Goal: Book appointment/travel/reservation

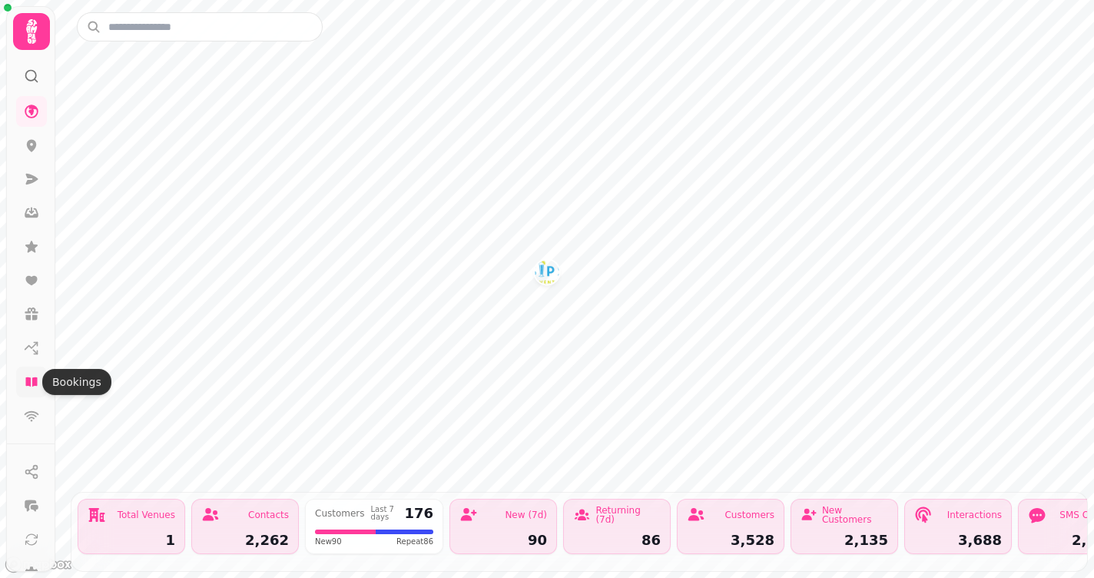
click at [35, 382] on icon at bounding box center [31, 381] width 12 height 9
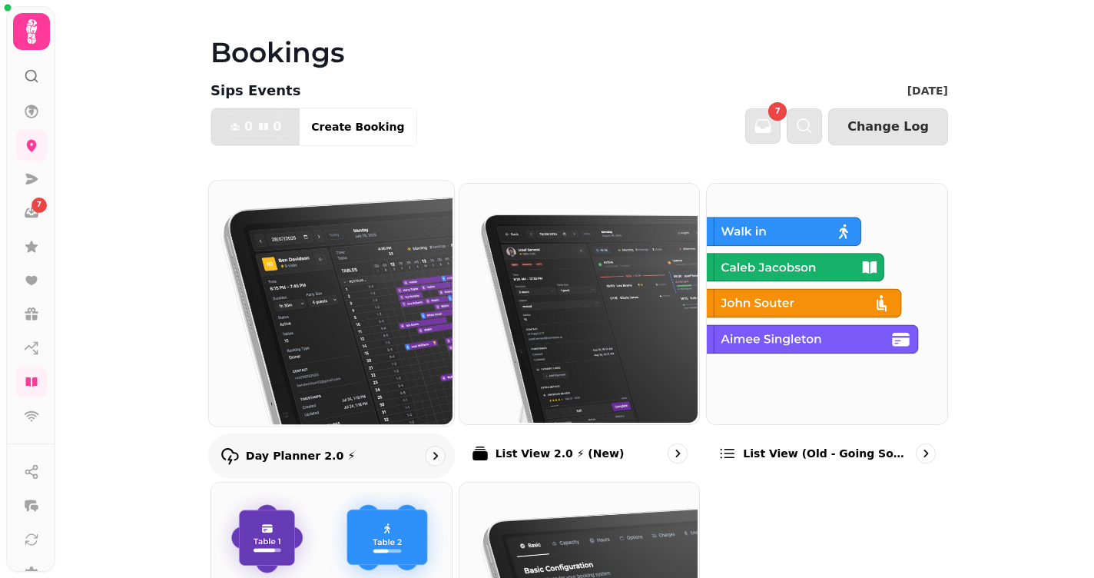
click at [351, 294] on img at bounding box center [330, 301] width 245 height 245
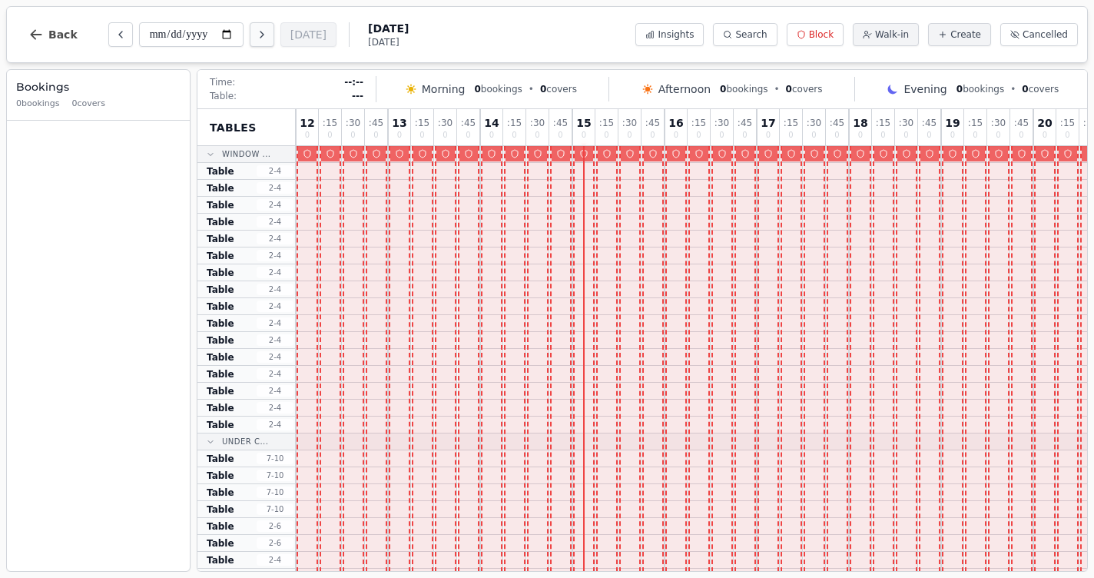
click at [256, 35] on icon "Next day" at bounding box center [262, 34] width 12 height 12
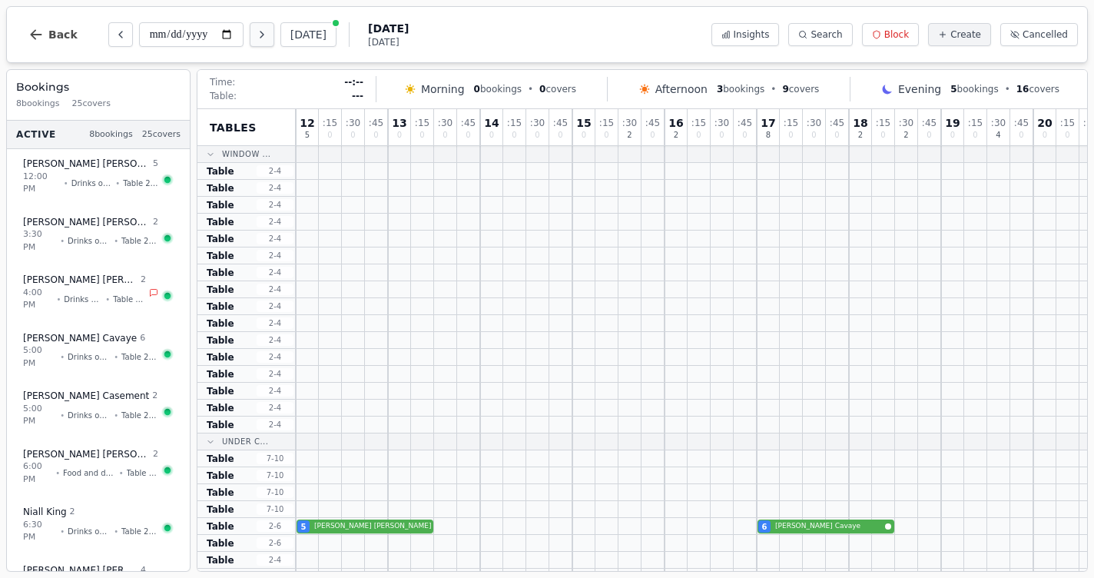
click at [256, 30] on icon "Next day" at bounding box center [262, 34] width 12 height 12
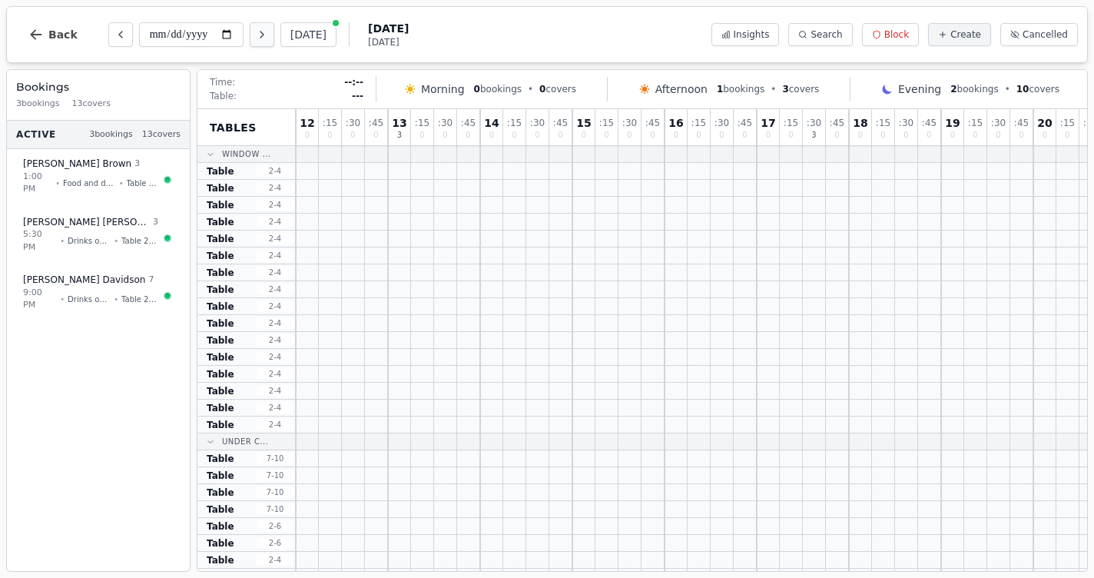
click at [256, 40] on icon "Next day" at bounding box center [262, 34] width 12 height 12
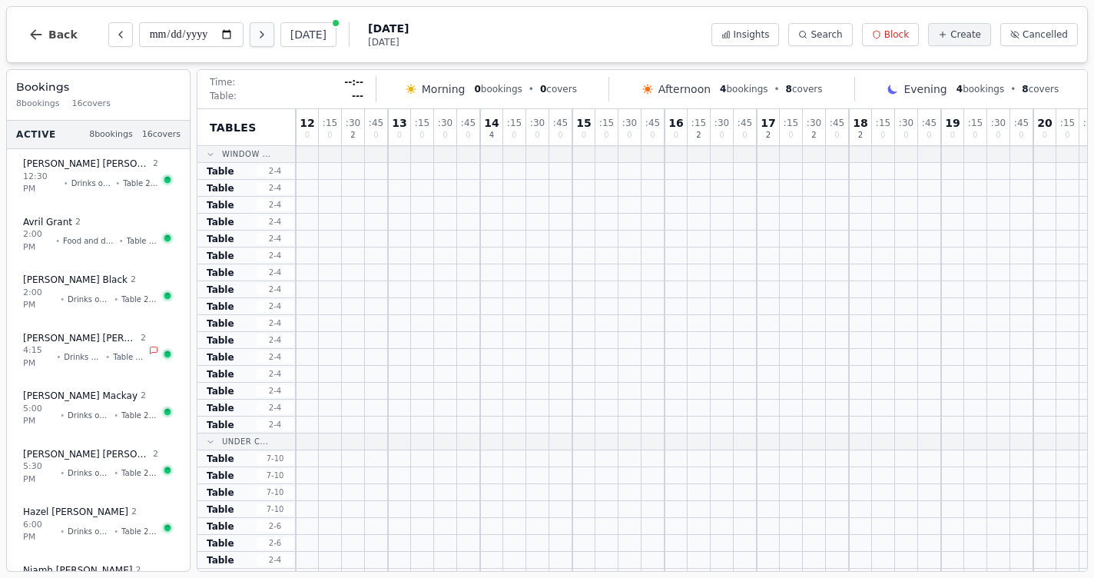
click at [256, 40] on icon "Next day" at bounding box center [262, 34] width 12 height 12
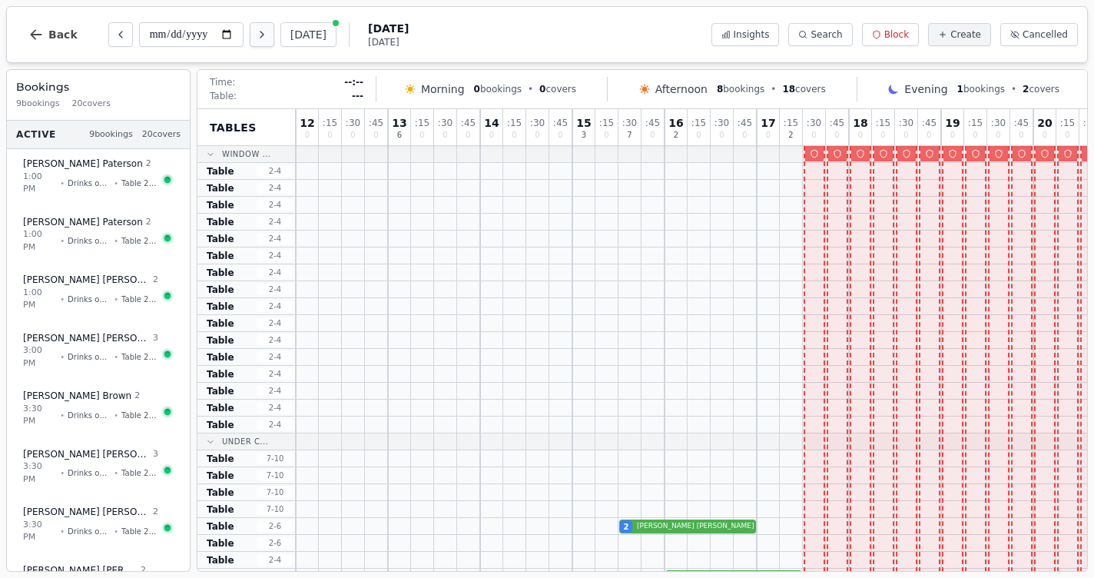
click at [256, 40] on icon "Next day" at bounding box center [262, 34] width 12 height 12
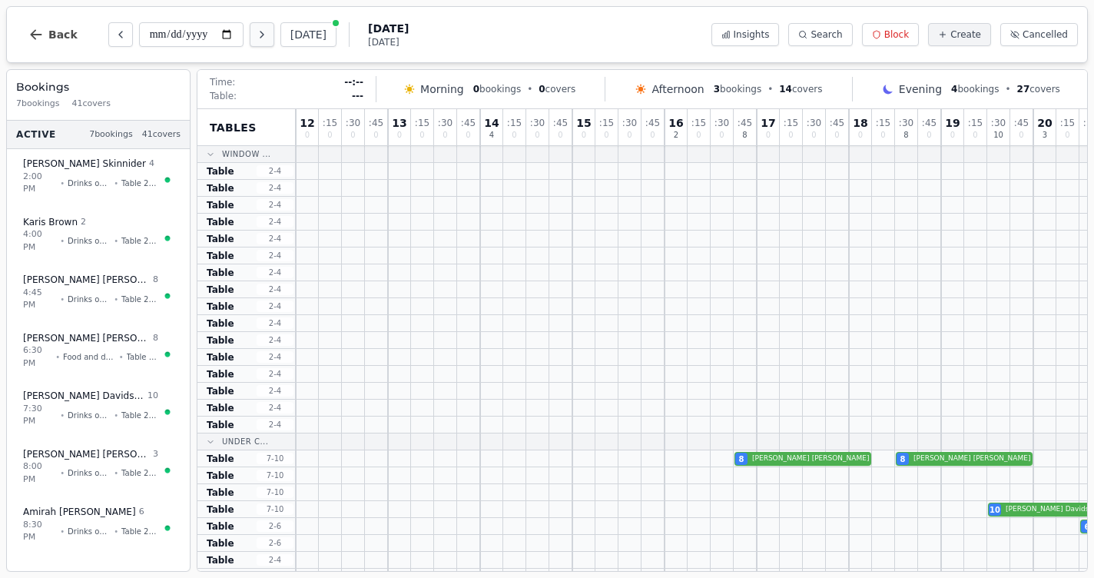
click at [256, 40] on icon "Next day" at bounding box center [262, 34] width 12 height 12
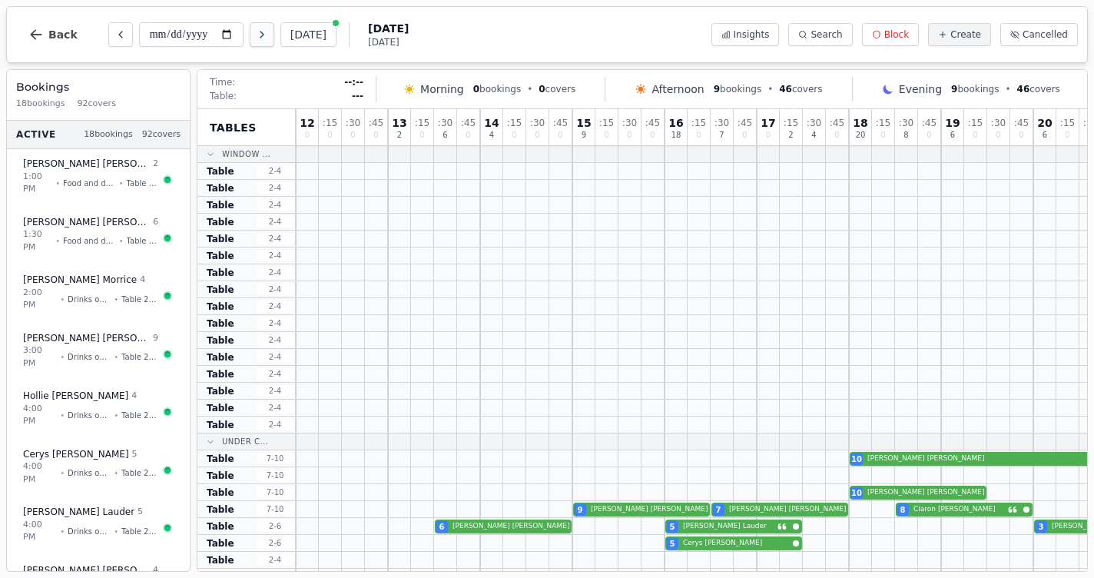
click at [256, 40] on icon "Next day" at bounding box center [262, 34] width 12 height 12
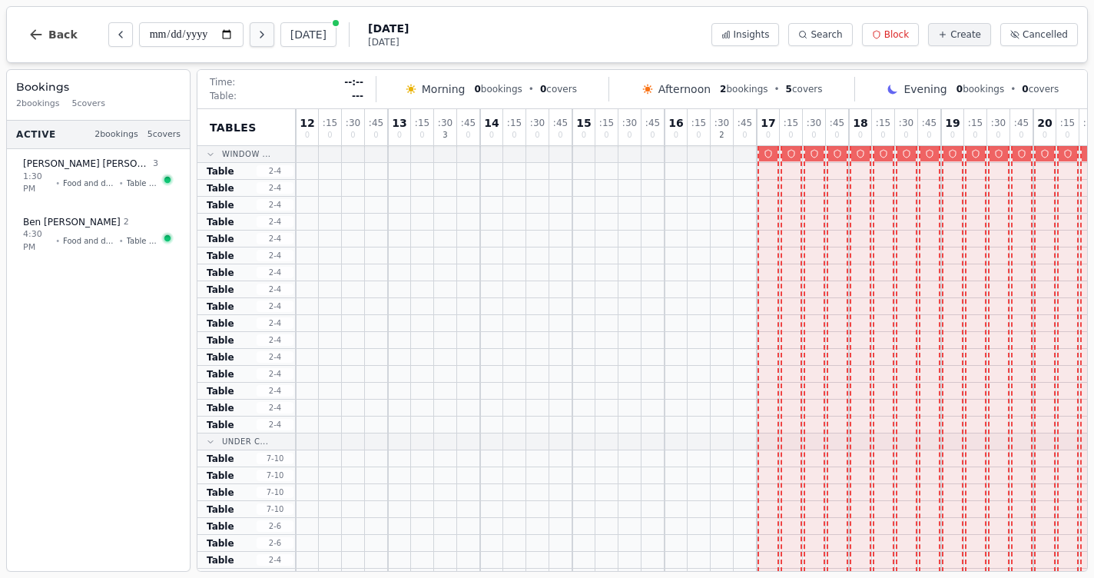
click at [256, 40] on icon "Next day" at bounding box center [262, 34] width 12 height 12
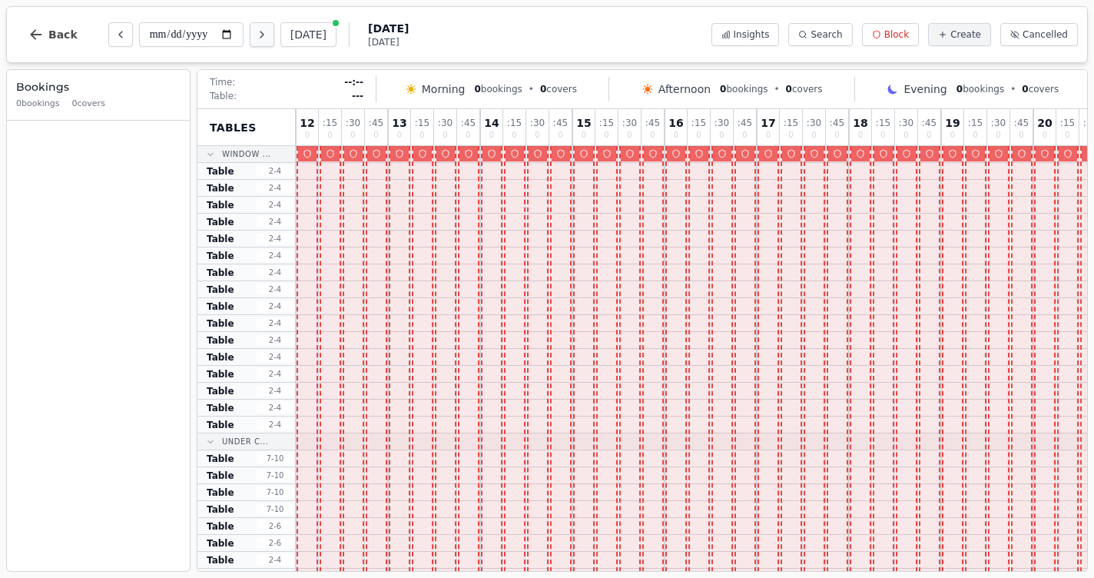
click at [256, 40] on icon "Next day" at bounding box center [262, 34] width 12 height 12
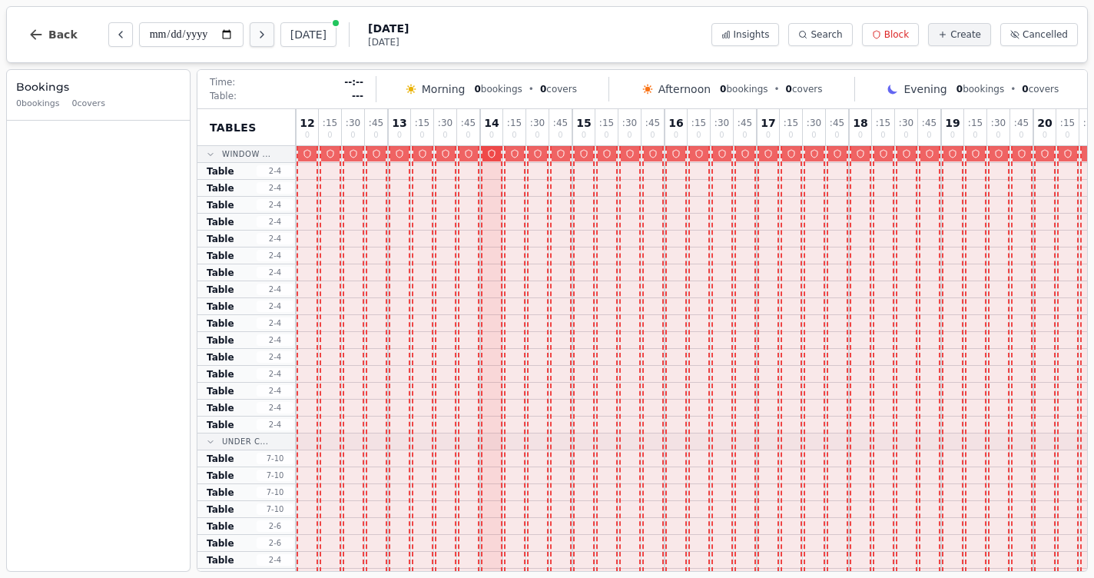
click at [256, 40] on icon "Next day" at bounding box center [262, 34] width 12 height 12
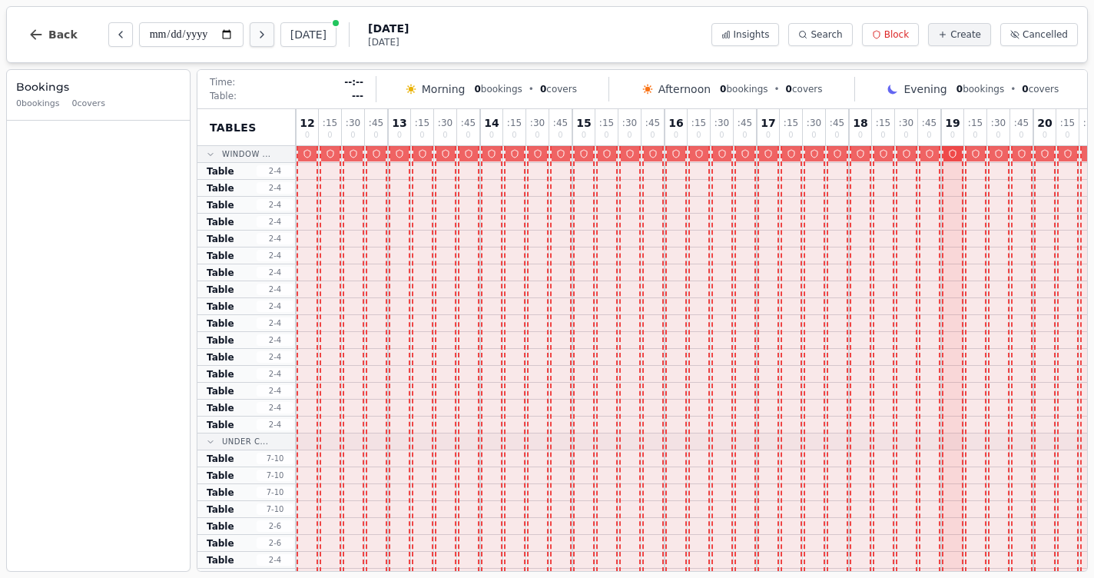
click at [256, 40] on icon "Next day" at bounding box center [262, 34] width 12 height 12
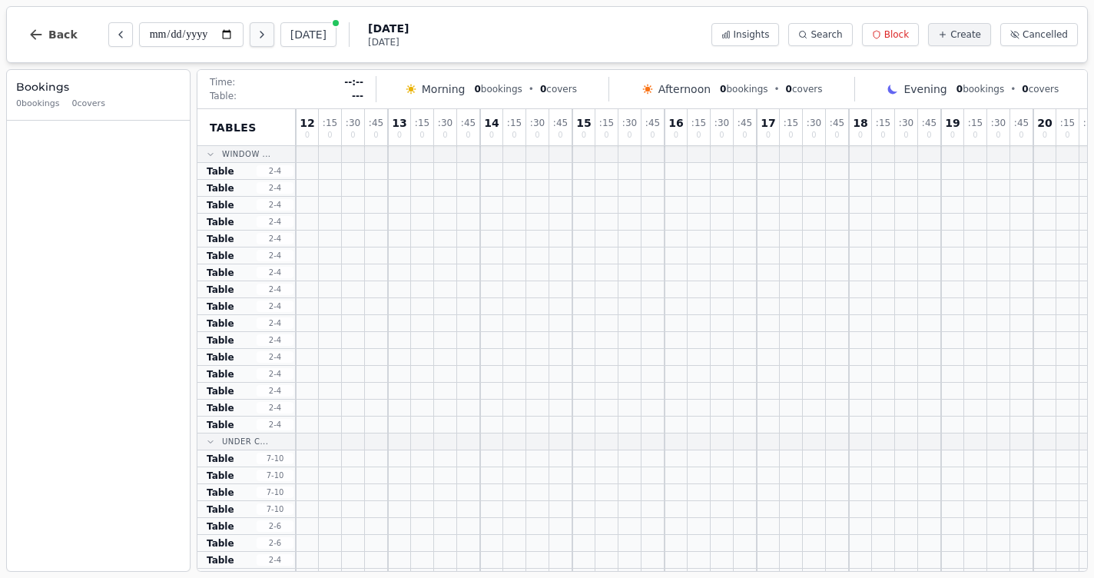
click at [256, 40] on icon "Next day" at bounding box center [262, 34] width 12 height 12
type input "**********"
